Goal: Communication & Community: Participate in discussion

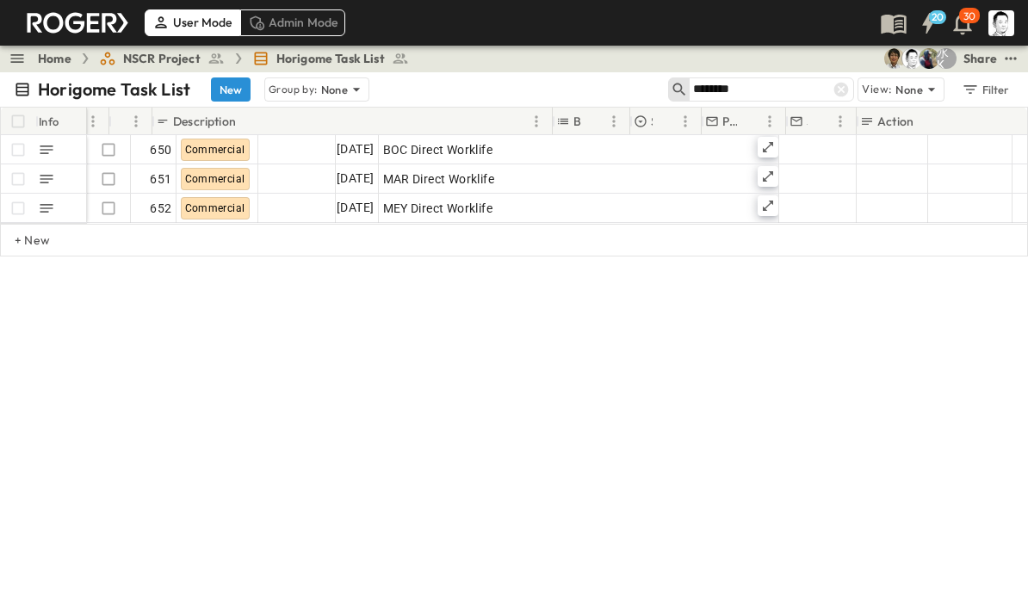
scroll to position [0, 227]
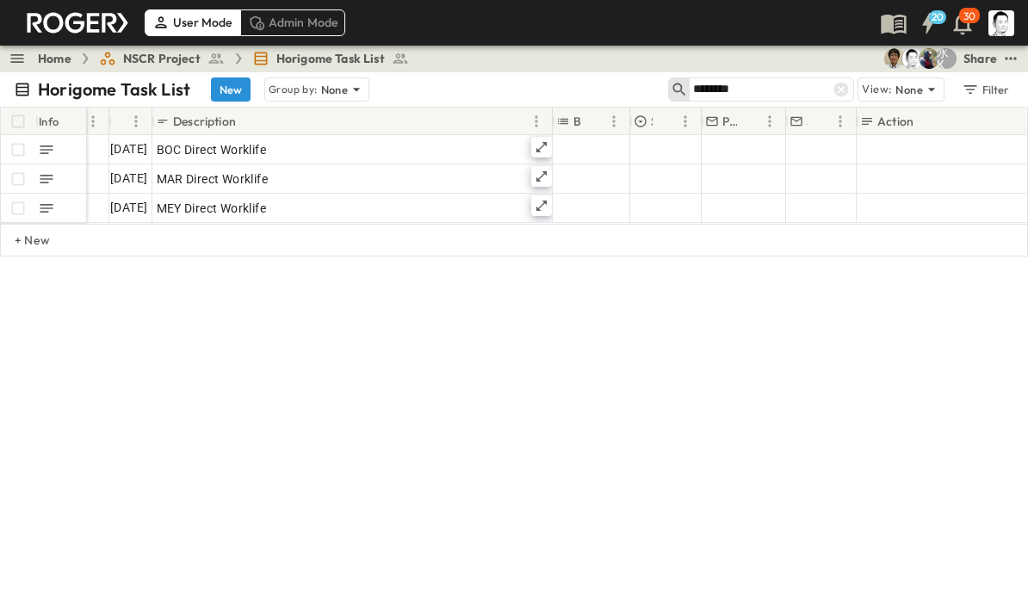
click at [843, 90] on icon at bounding box center [841, 89] width 17 height 17
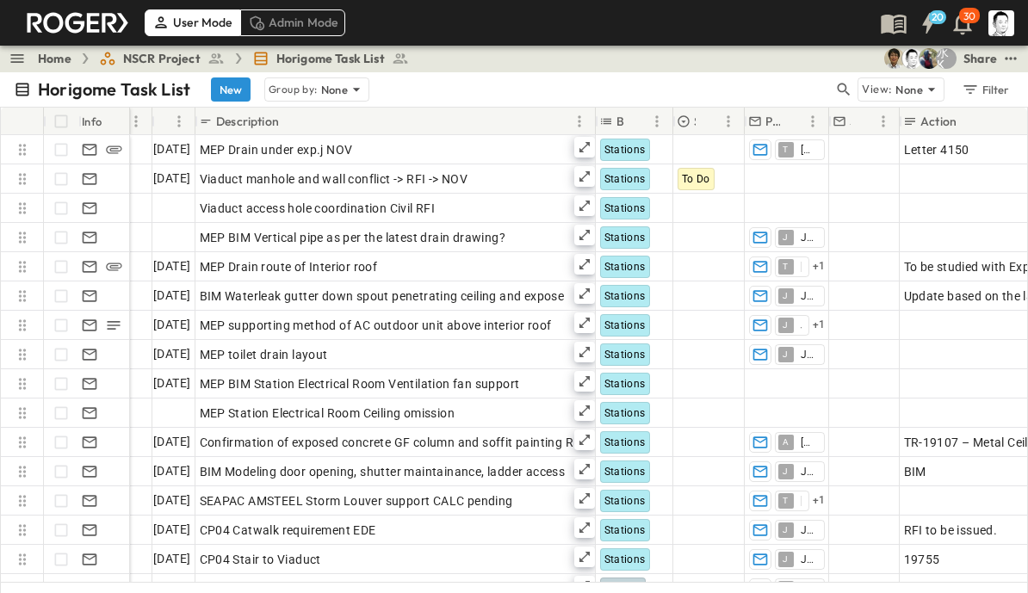
click at [842, 82] on icon "button" at bounding box center [843, 89] width 17 height 17
click at [787, 85] on input "text" at bounding box center [753, 89] width 121 height 25
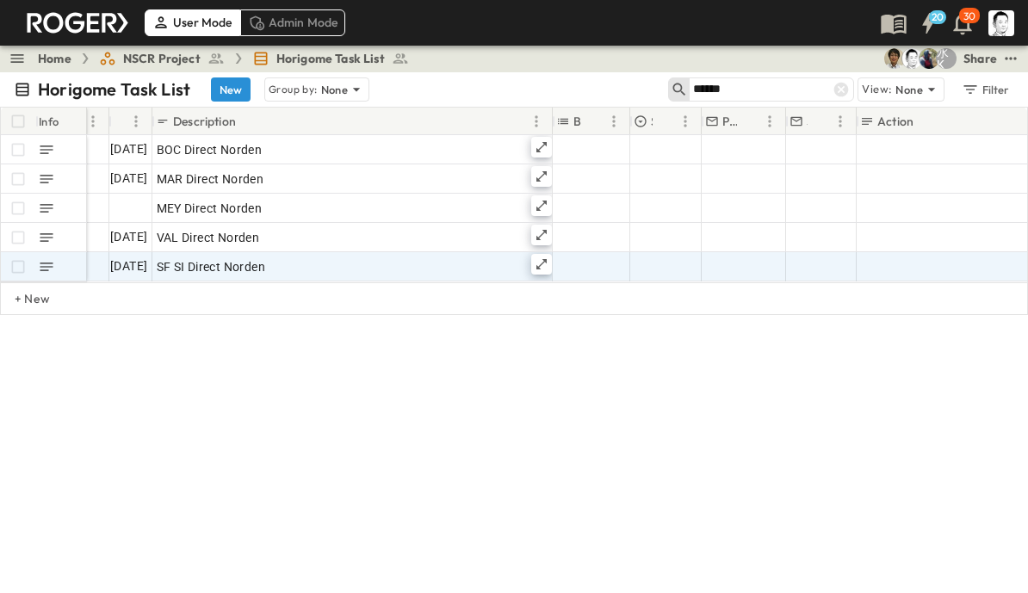
type input "******"
click at [547, 261] on icon at bounding box center [542, 265] width 14 height 14
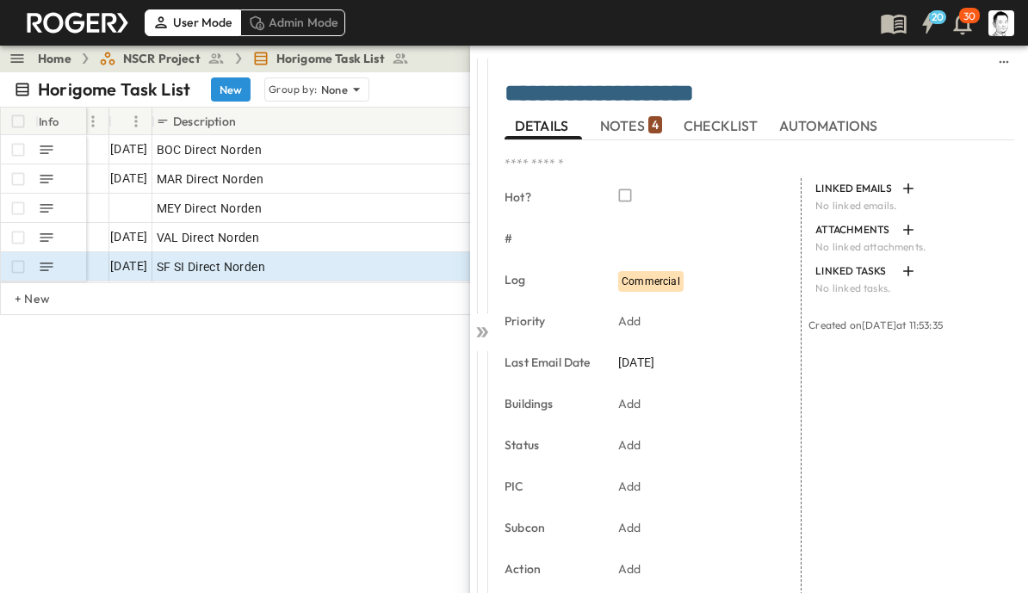
click at [642, 118] on span "NOTES 4" at bounding box center [631, 126] width 62 height 16
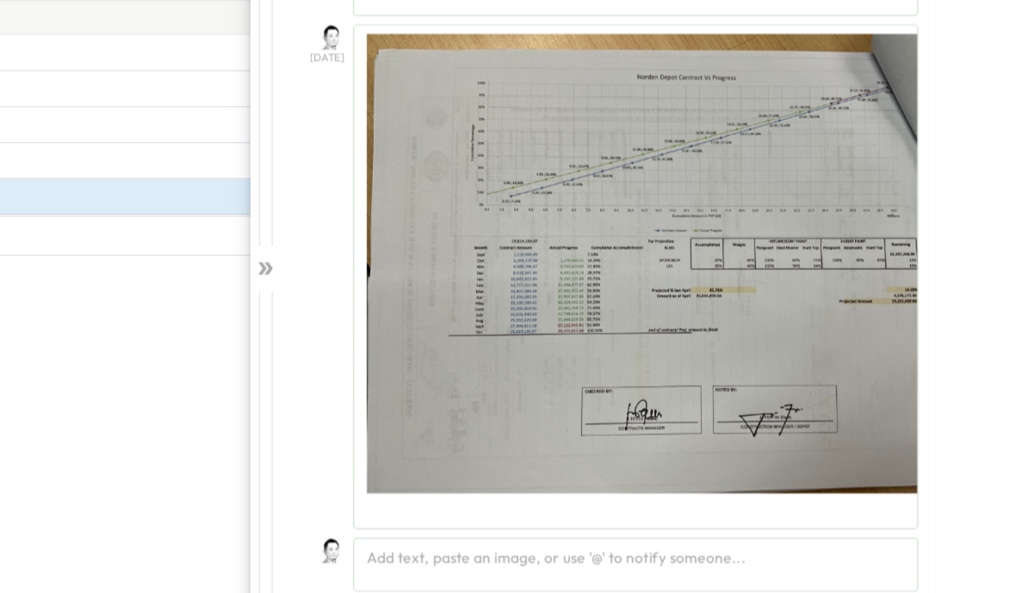
scroll to position [22, 0]
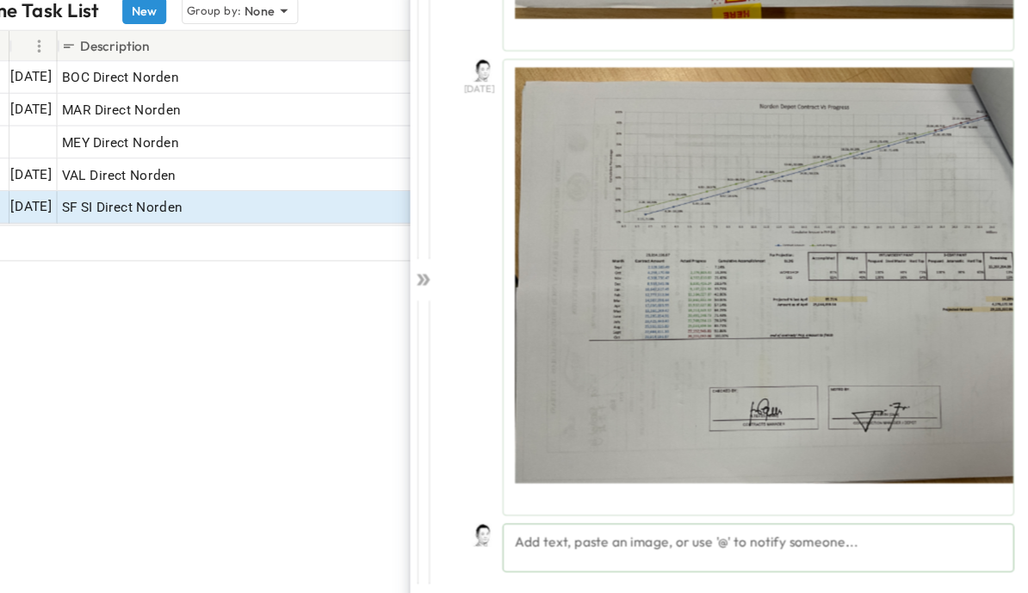
click at [614, 531] on div "Add text, paste an image, or use '@' to notify someone..." at bounding box center [784, 553] width 461 height 44
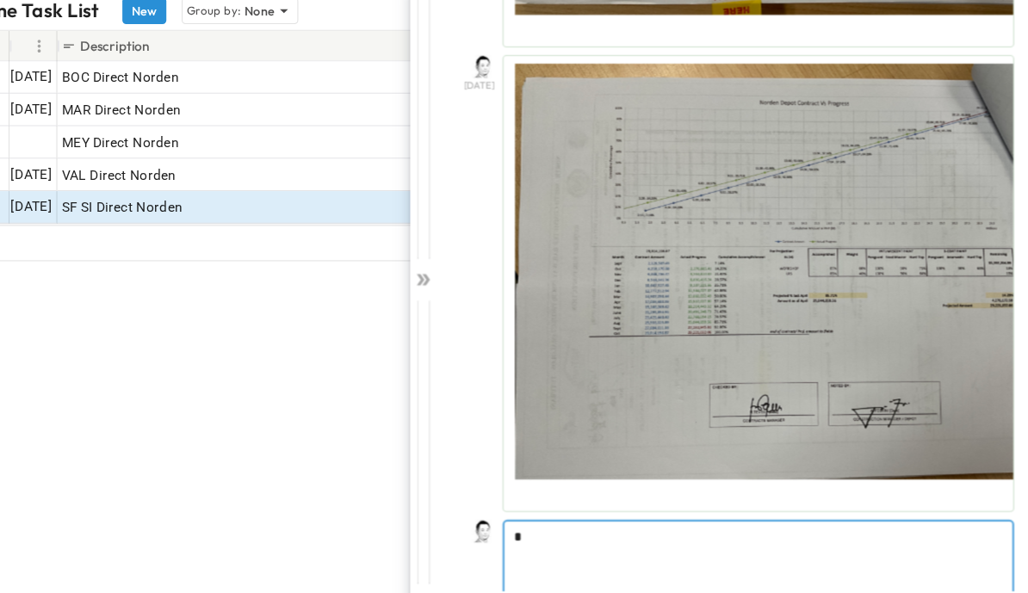
click at [610, 534] on p at bounding box center [784, 542] width 440 height 17
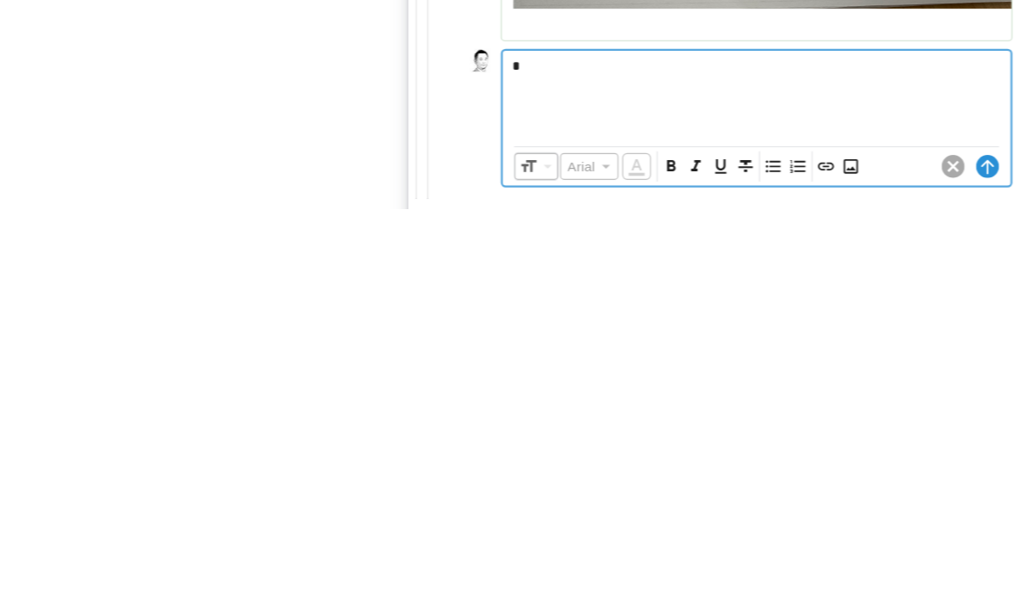
scroll to position [1361, 0]
click at [862, 550] on icon "Insert Image" at bounding box center [868, 556] width 13 height 13
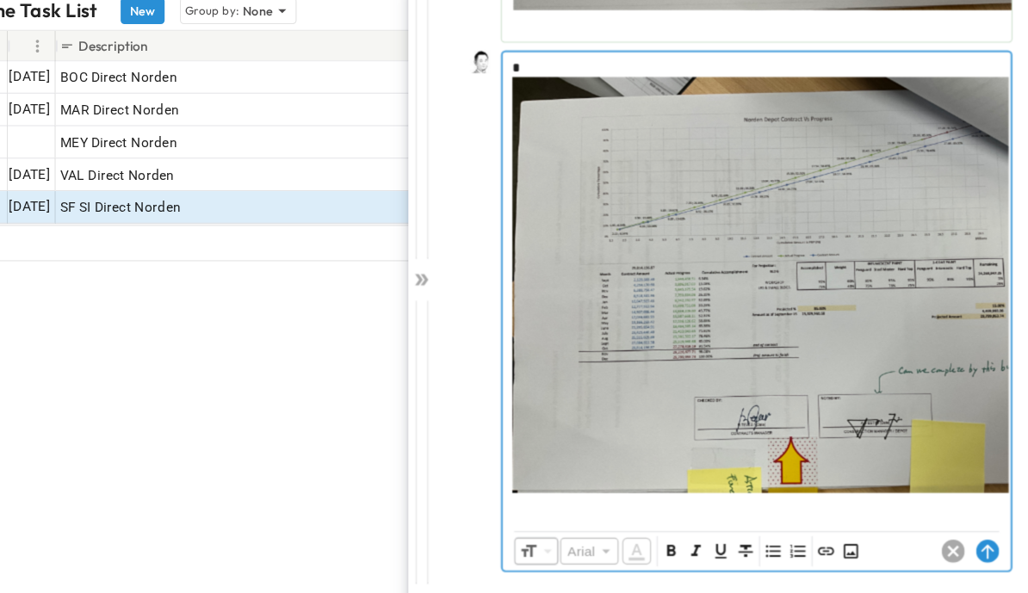
scroll to position [1706, 0]
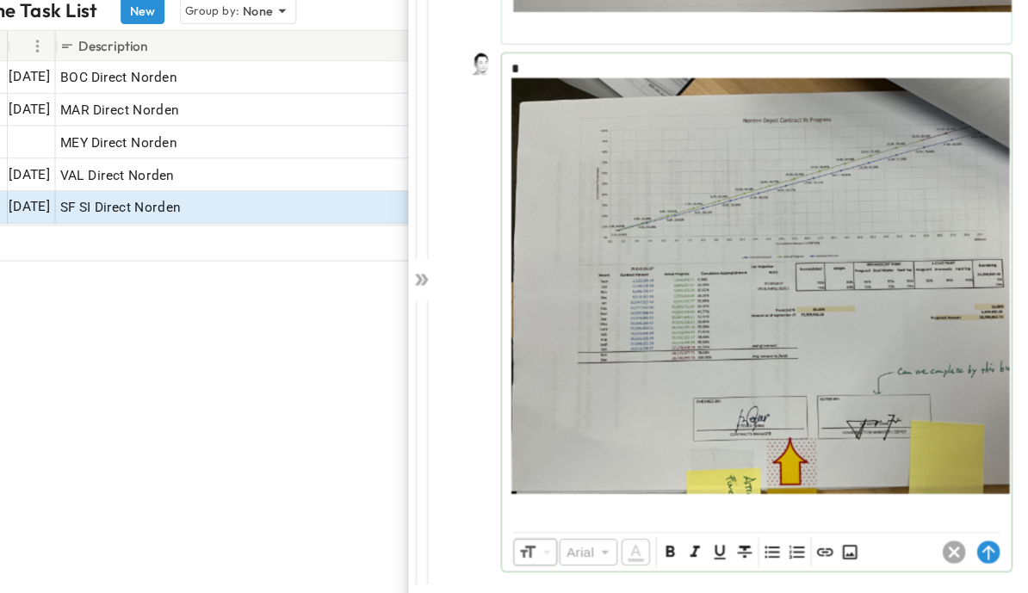
click at [987, 550] on icon at bounding box center [992, 556] width 11 height 13
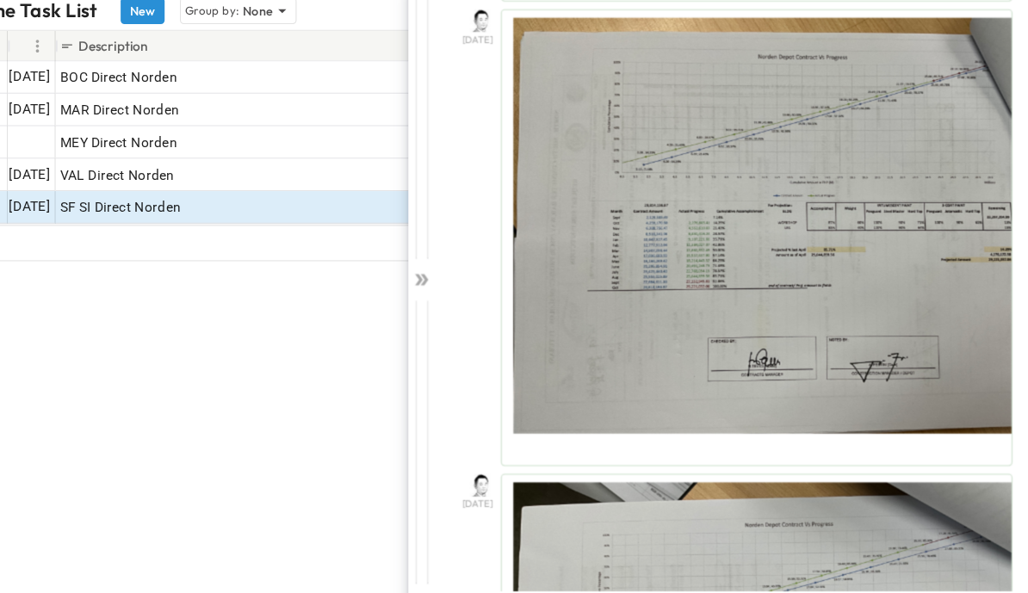
scroll to position [1280, 0]
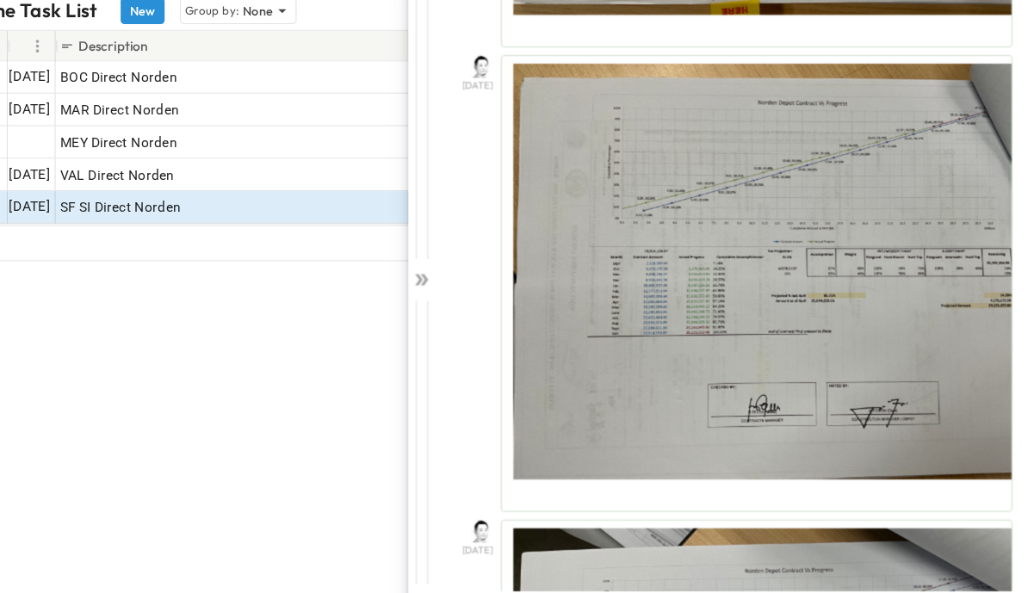
click at [470, 243] on div at bounding box center [482, 307] width 24 height 568
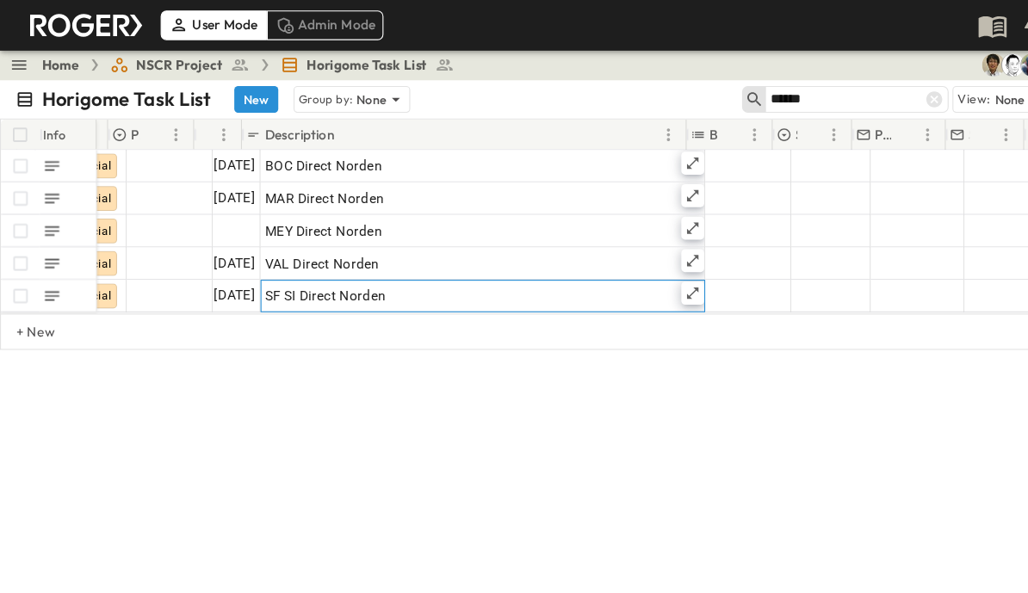
scroll to position [0, 144]
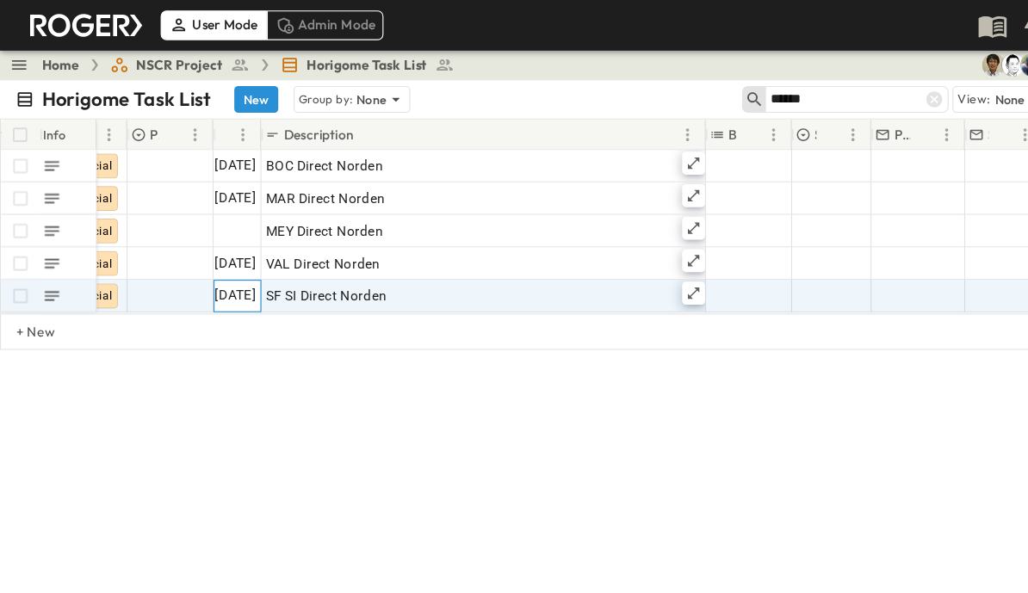
click at [220, 264] on span "[DATE]" at bounding box center [211, 267] width 37 height 20
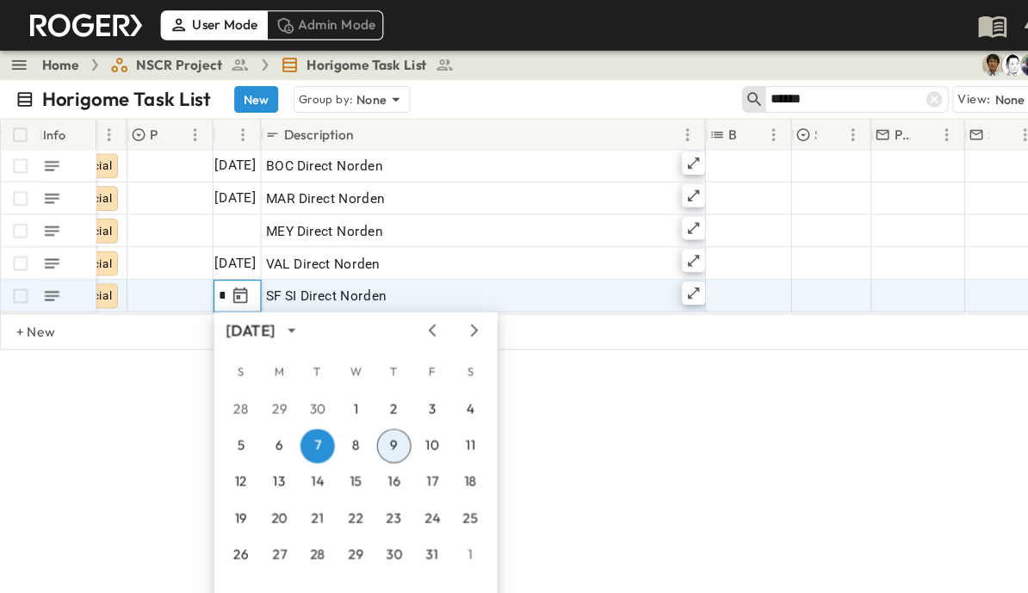
click at [358, 397] on button "9" at bounding box center [354, 402] width 31 height 31
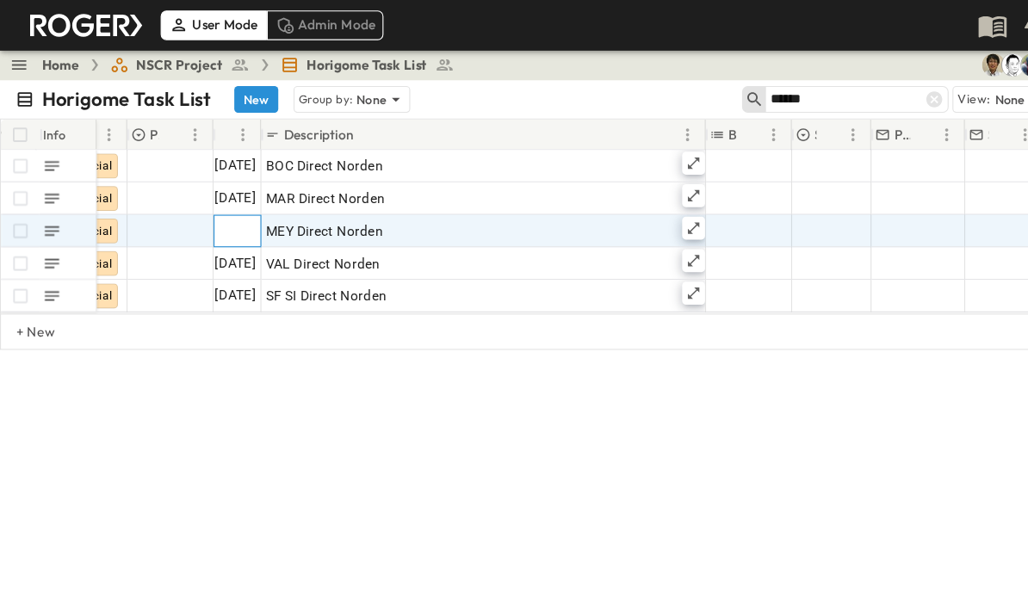
click at [215, 204] on div at bounding box center [213, 209] width 41 height 28
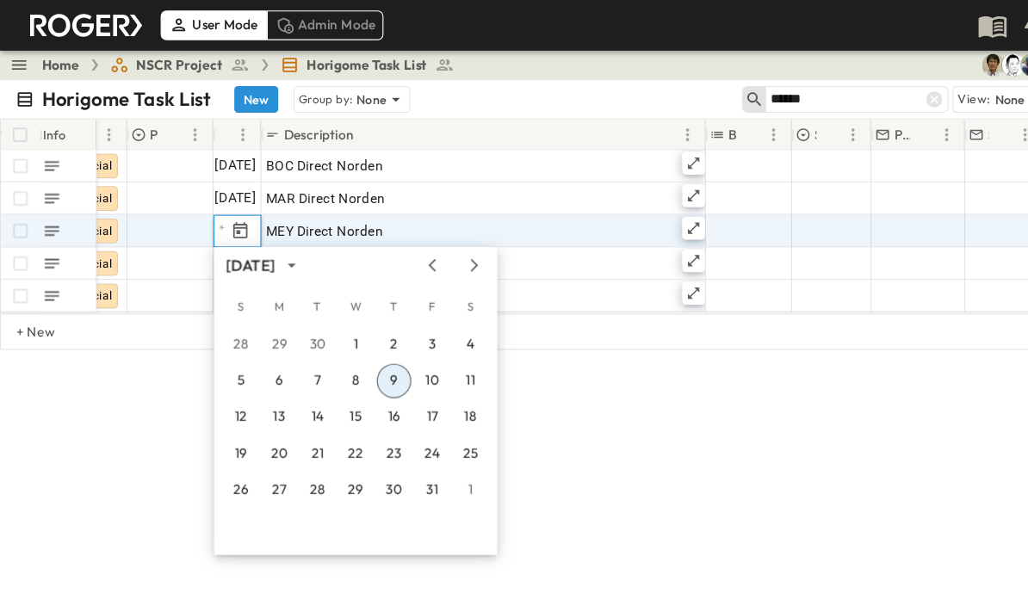
click at [356, 338] on button "9" at bounding box center [354, 343] width 31 height 31
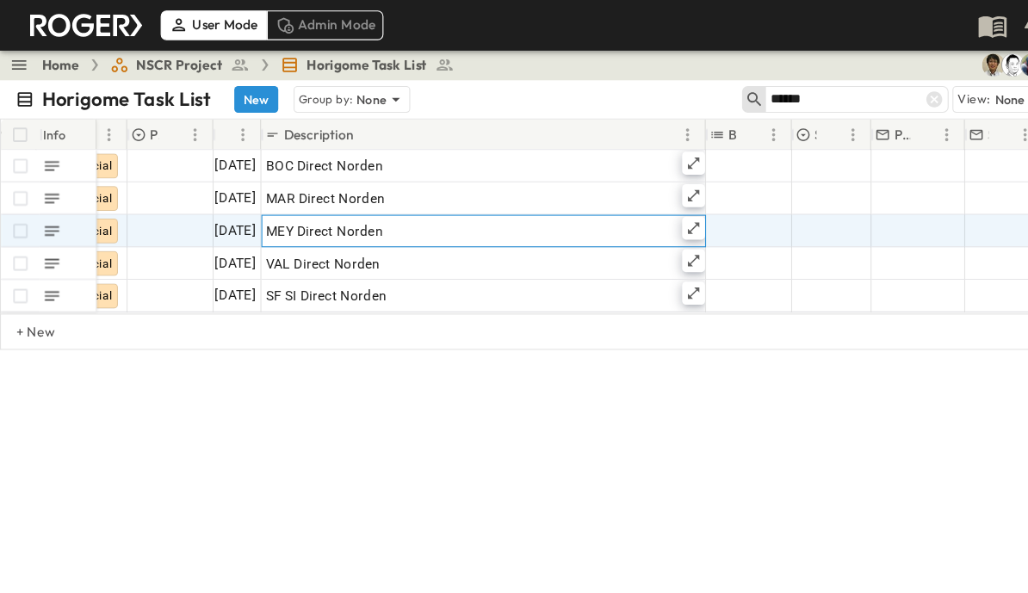
click at [630, 202] on icon at bounding box center [625, 206] width 14 height 14
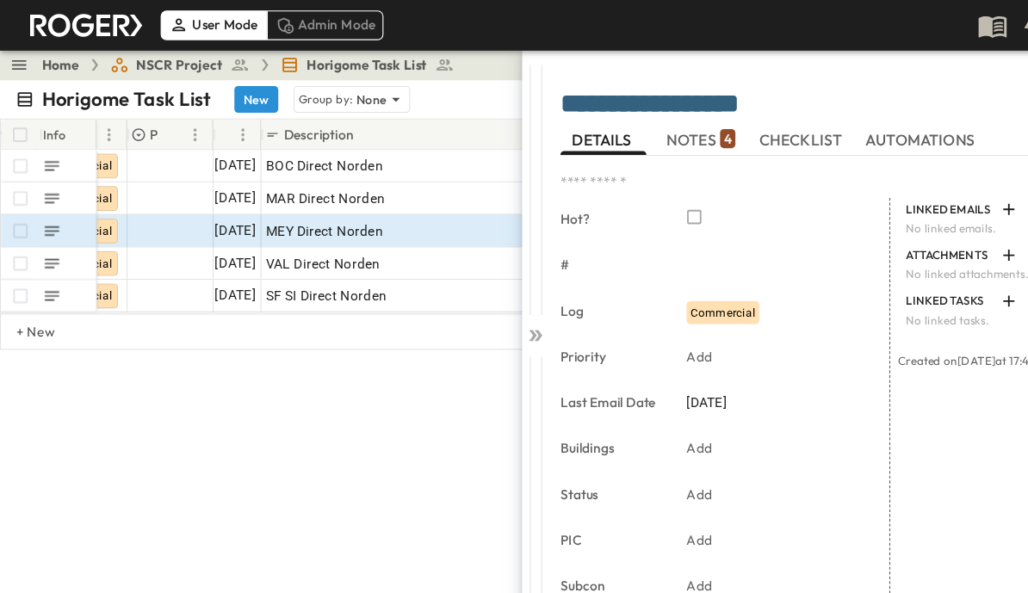
click at [628, 125] on span "NOTES 4" at bounding box center [631, 126] width 62 height 16
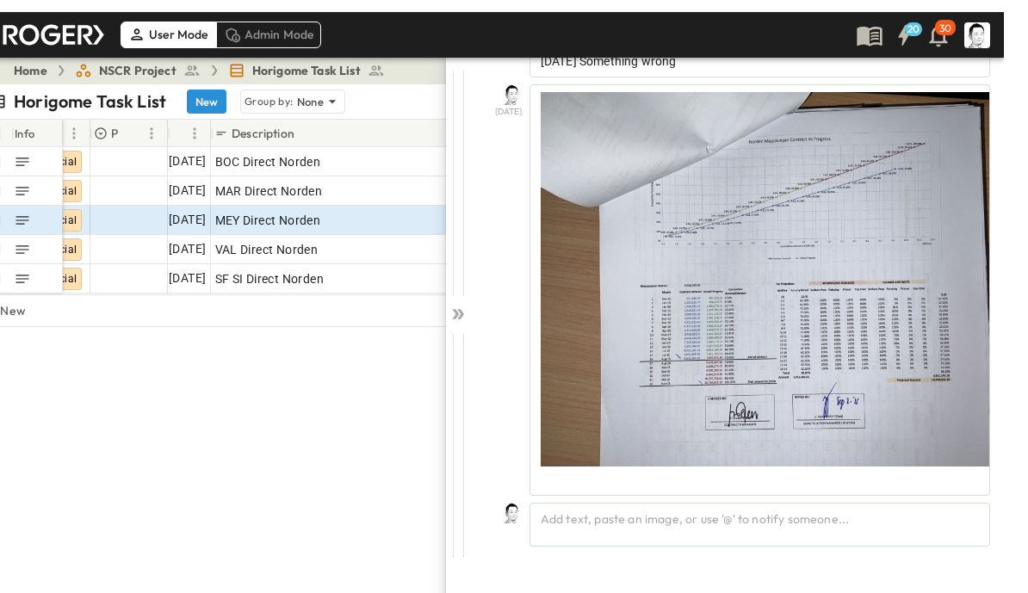
scroll to position [9, 0]
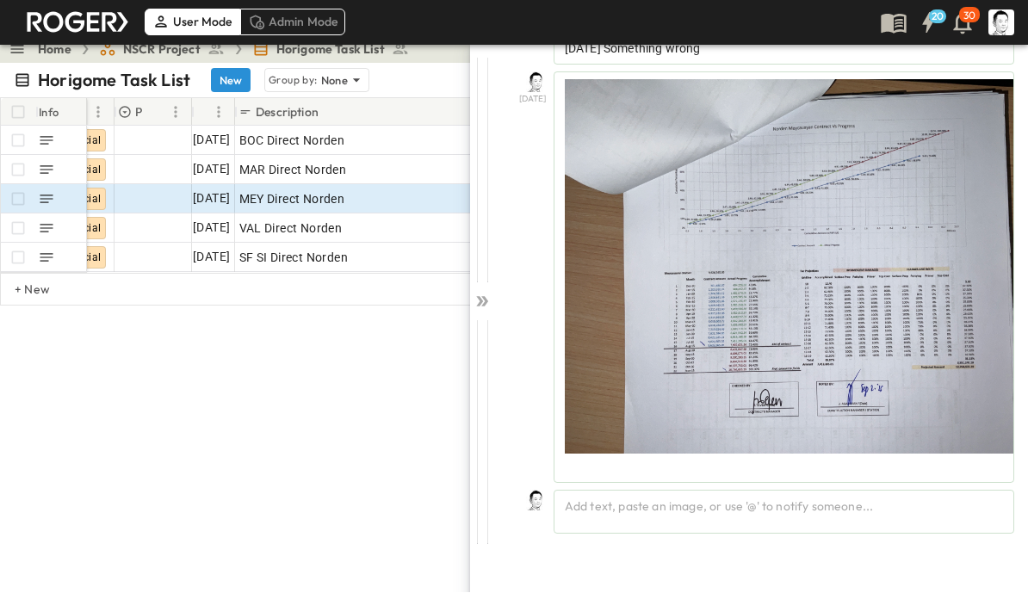
click at [731, 507] on div "Add text, paste an image, or use '@' to notify someone..." at bounding box center [784, 513] width 461 height 44
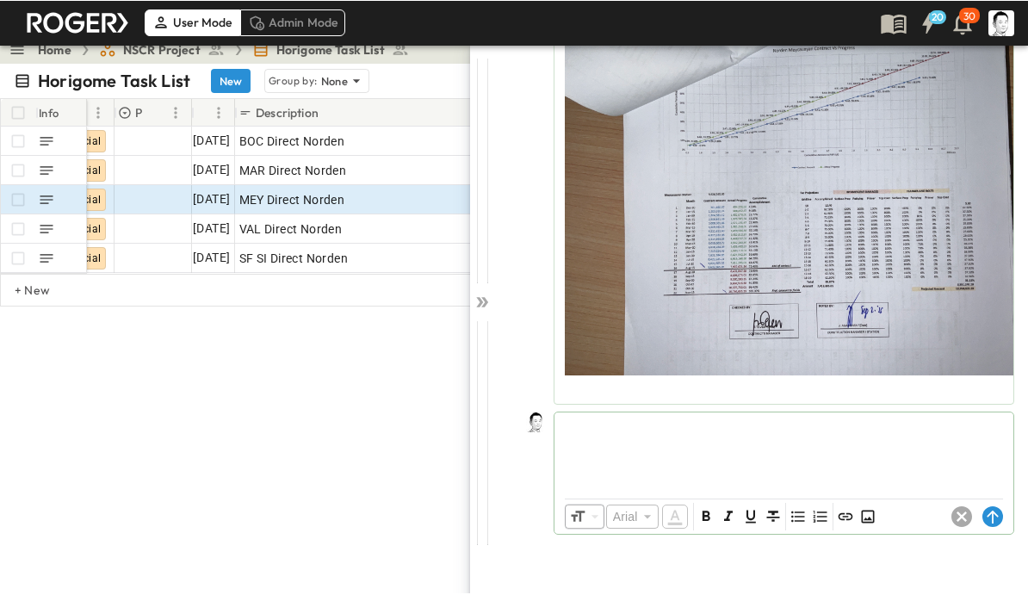
scroll to position [2294, 0]
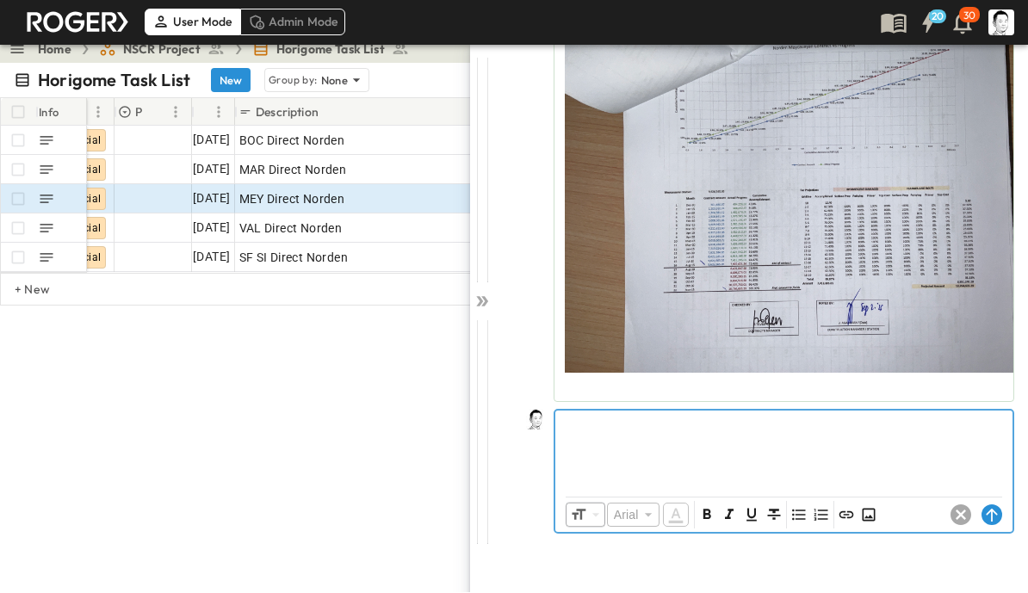
click at [866, 513] on icon "Insert Image" at bounding box center [868, 515] width 17 height 17
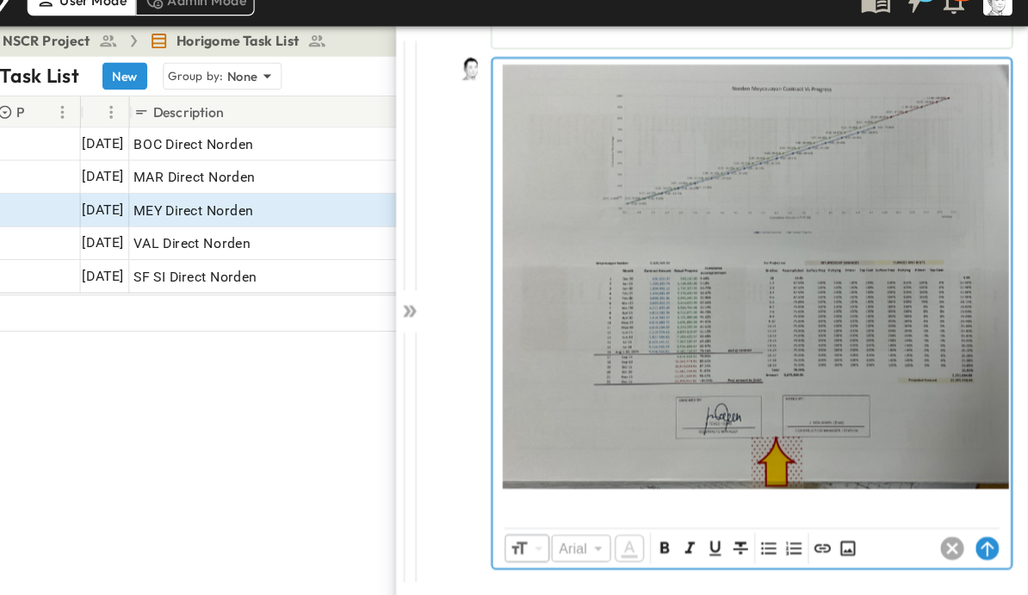
scroll to position [2633, 0]
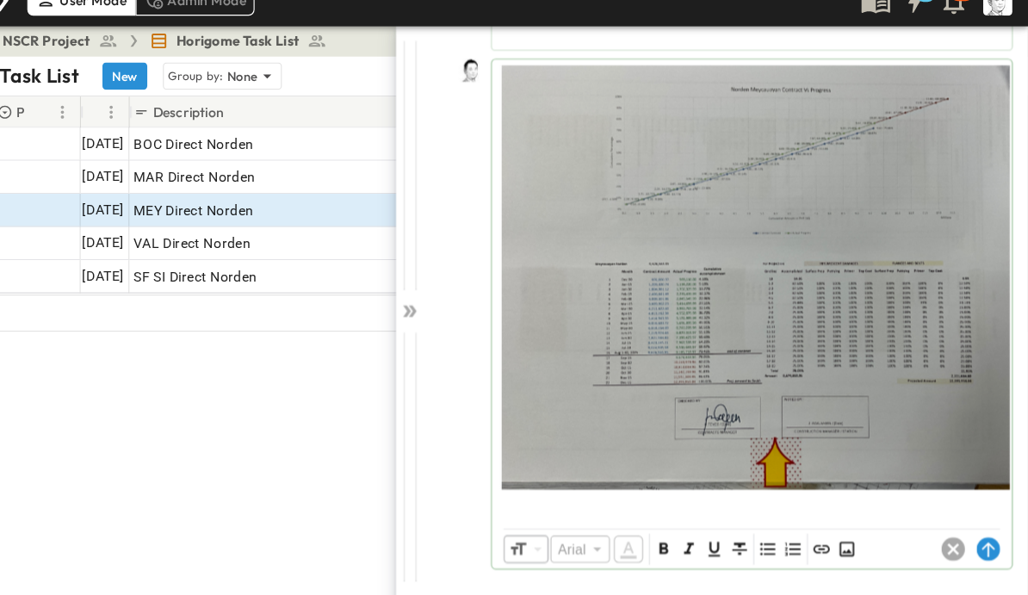
click at [983, 497] on circle at bounding box center [993, 507] width 21 height 21
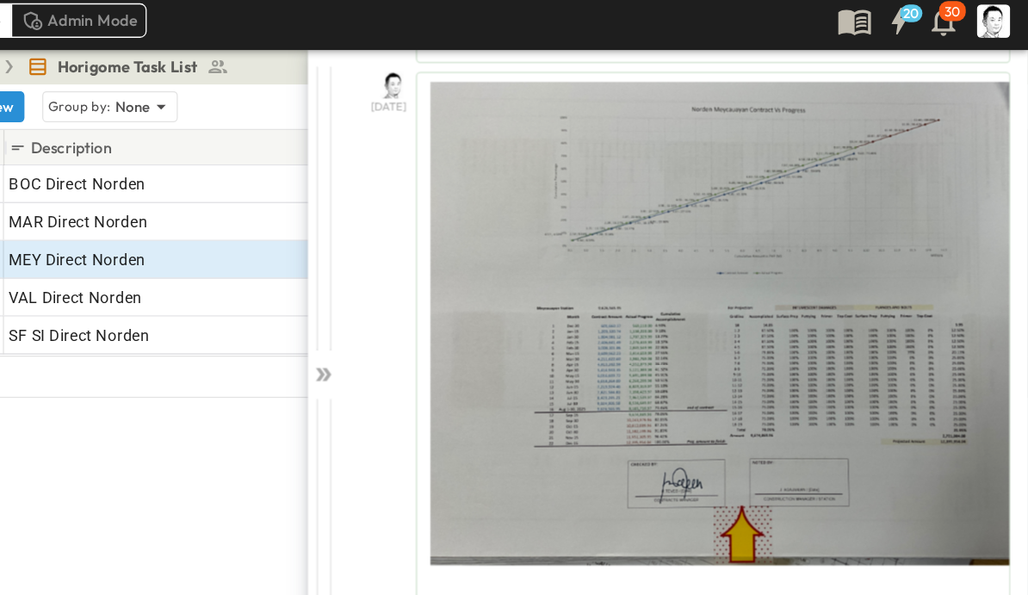
scroll to position [2643, 0]
